Goal: Communication & Community: Answer question/provide support

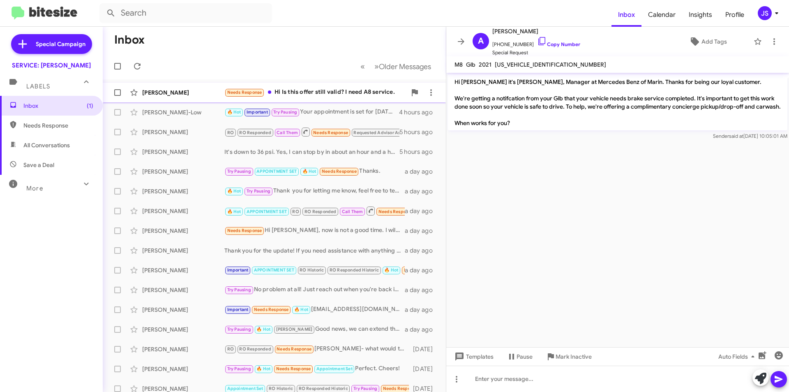
click at [301, 89] on div "Needs Response Hi Is this offer still valid? I need A8 service." at bounding box center [315, 92] width 182 height 9
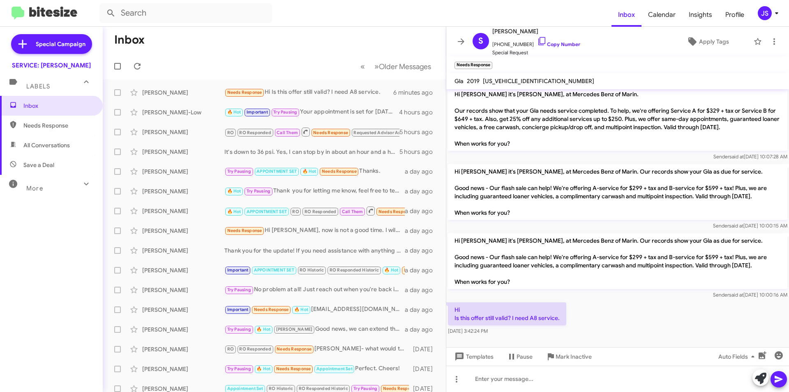
scroll to position [886, 0]
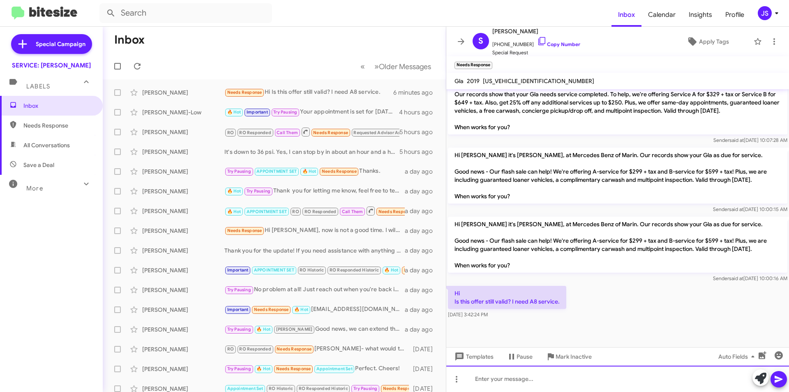
click at [518, 375] on div at bounding box center [617, 379] width 343 height 26
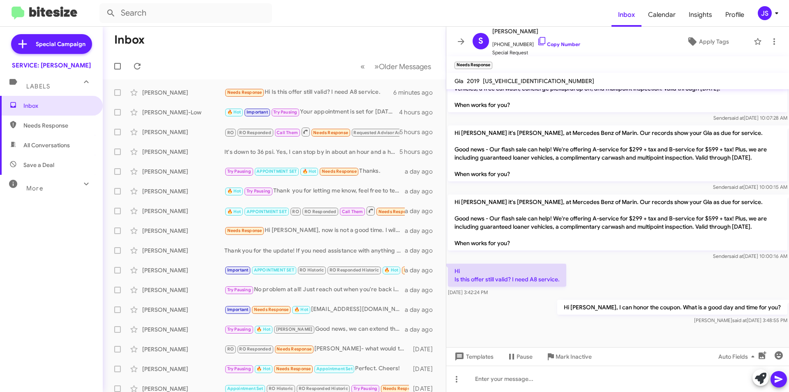
scroll to position [916, 0]
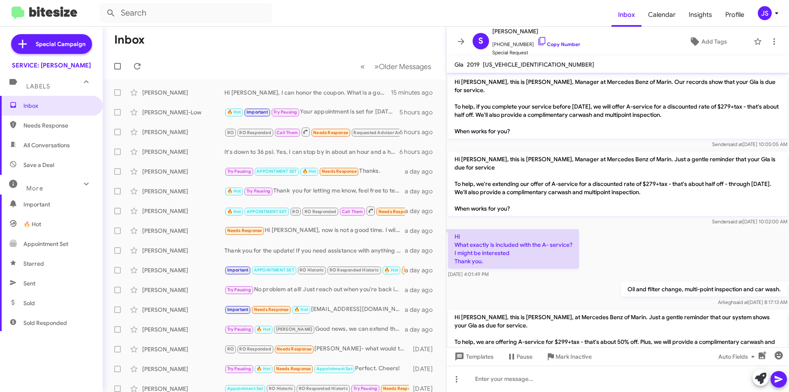
scroll to position [899, 0]
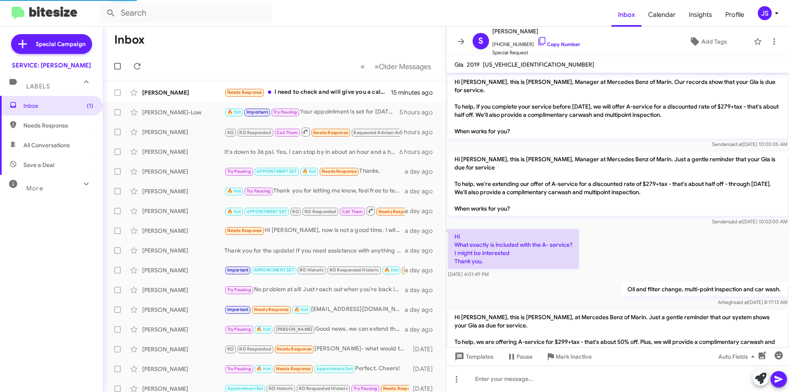
scroll to position [929, 0]
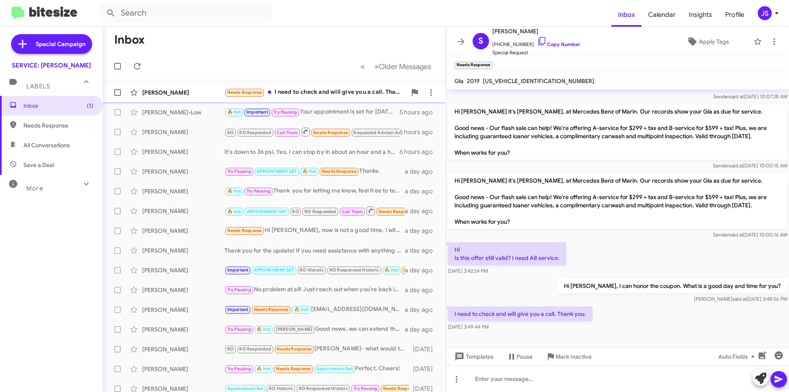
click at [304, 88] on div "Needs Response I need to check and will give you a call. Thank you." at bounding box center [315, 92] width 182 height 9
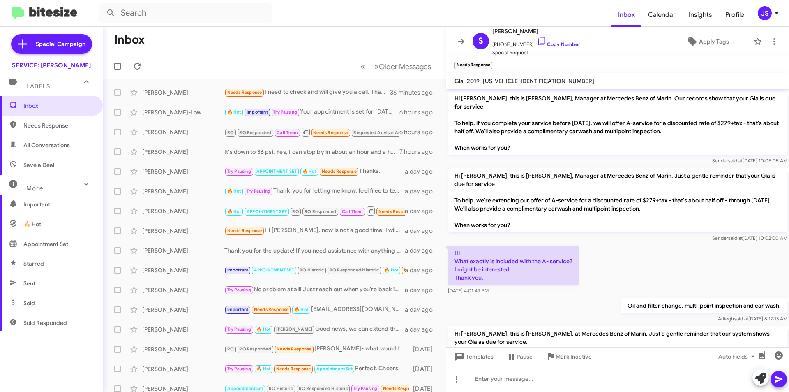
scroll to position [946, 0]
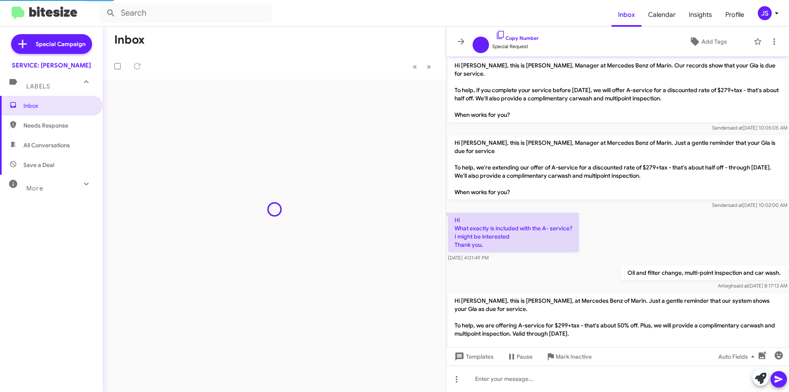
scroll to position [913, 0]
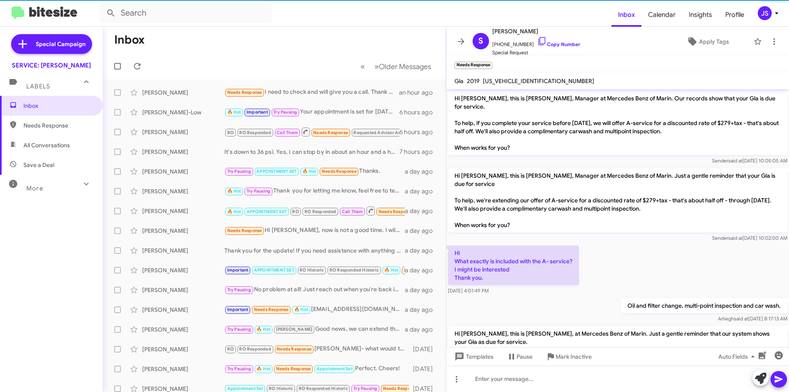
scroll to position [946, 0]
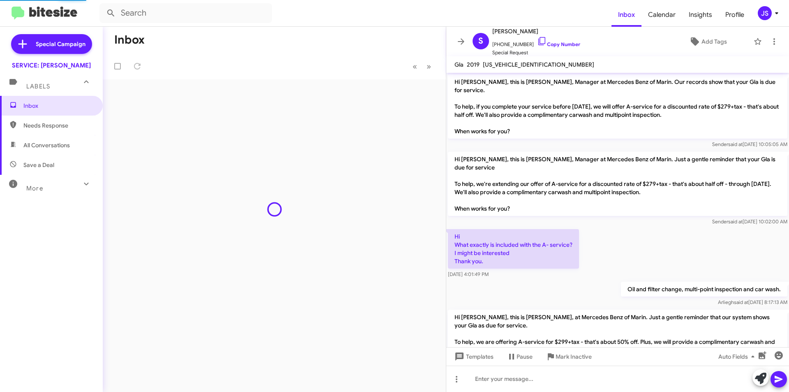
scroll to position [929, 0]
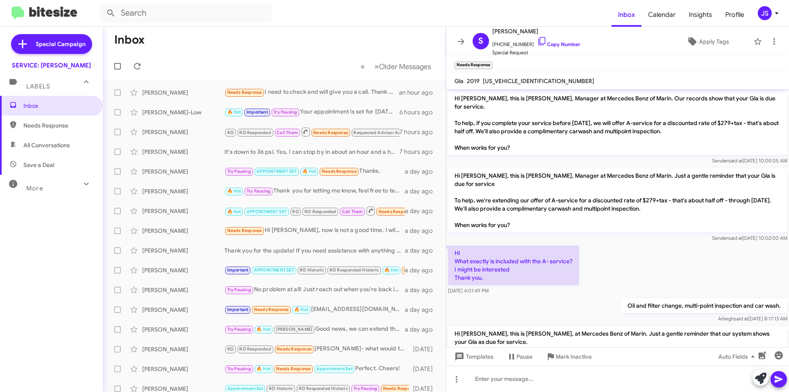
scroll to position [946, 0]
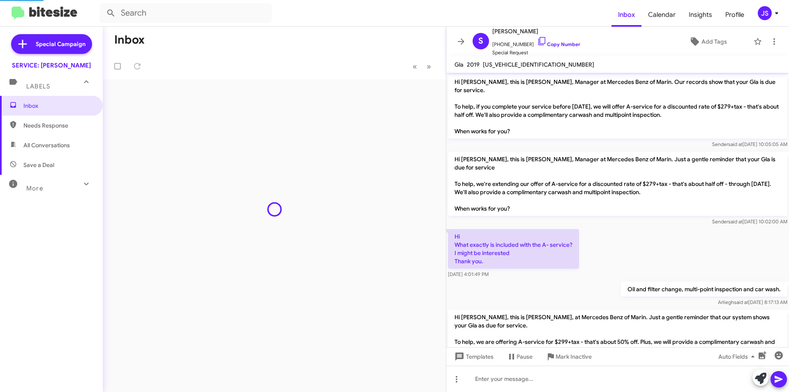
scroll to position [929, 0]
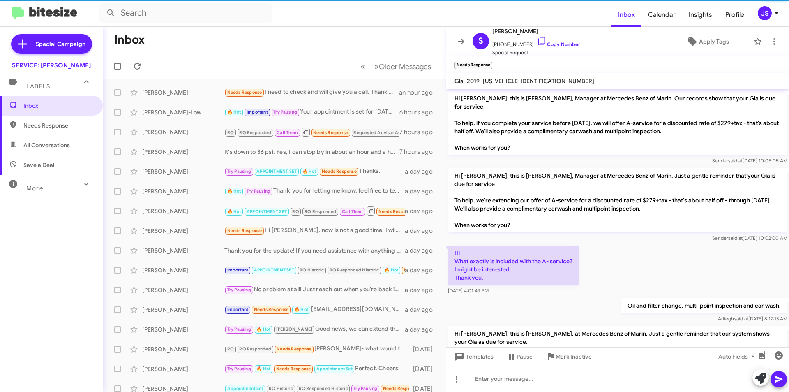
scroll to position [929, 0]
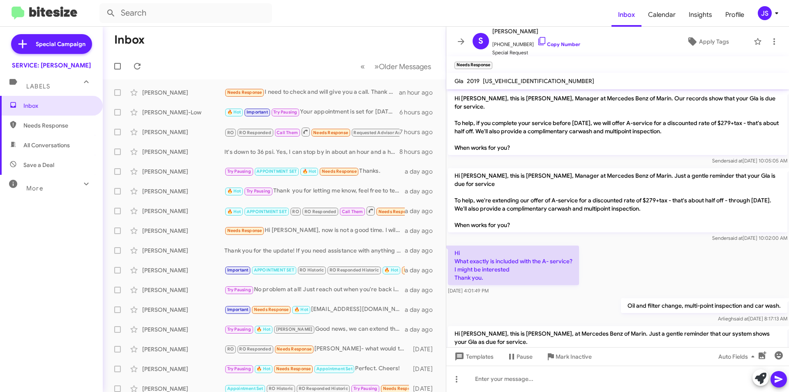
scroll to position [946, 0]
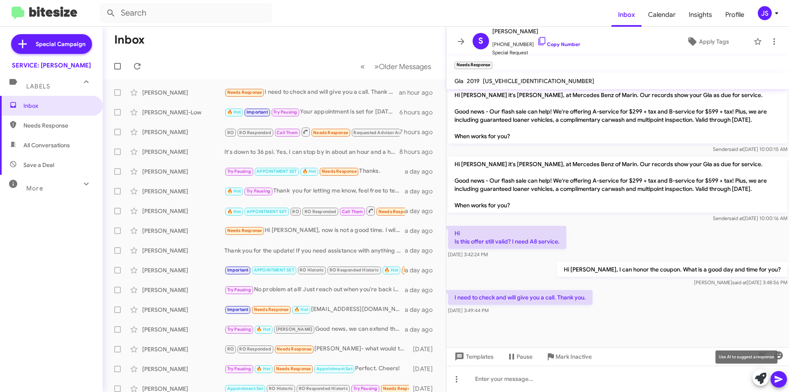
click at [759, 377] on icon at bounding box center [761, 378] width 12 height 12
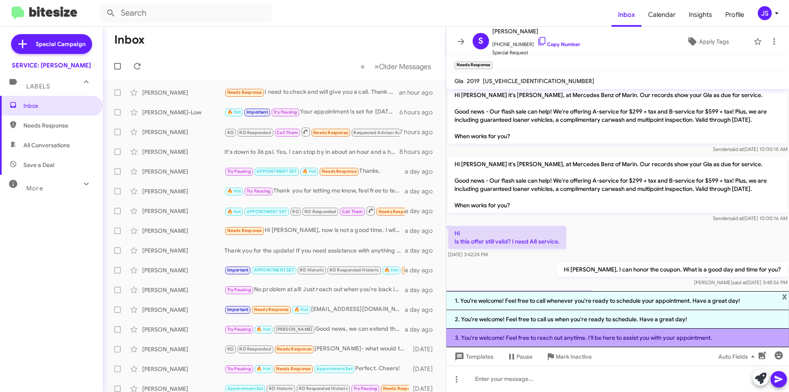
click at [597, 336] on li "3. You're welcome! Feel free to reach out anytime. I'll be here to assist you w…" at bounding box center [617, 338] width 343 height 19
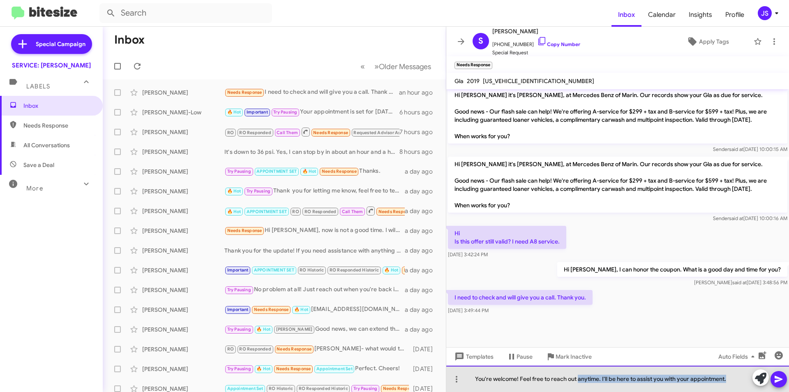
drag, startPoint x: 578, startPoint y: 379, endPoint x: 730, endPoint y: 377, distance: 151.7
click at [730, 377] on div "You're welcome! Feel free to reach out anytime. I'll be here to assist you with…" at bounding box center [617, 379] width 343 height 26
click at [725, 379] on div "You're welcome! Feel free to reach out via text and I can always make an appoin…" at bounding box center [617, 379] width 343 height 26
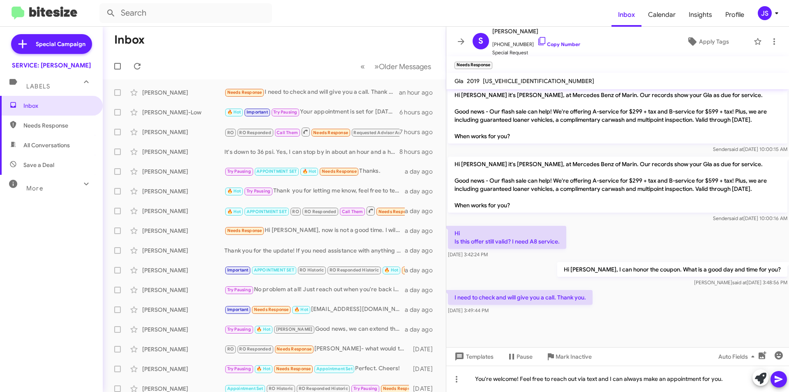
click at [777, 377] on icon at bounding box center [779, 379] width 8 height 7
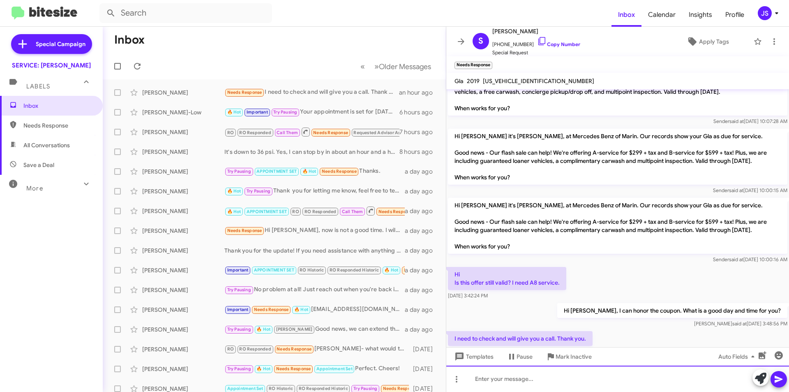
scroll to position [976, 0]
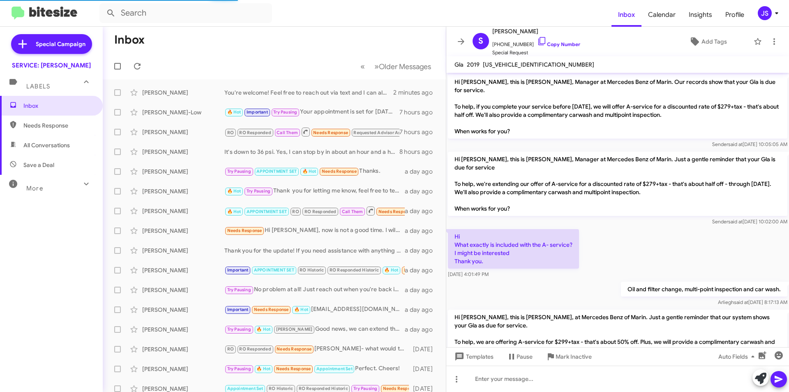
scroll to position [943, 0]
